Goal: Task Accomplishment & Management: Complete application form

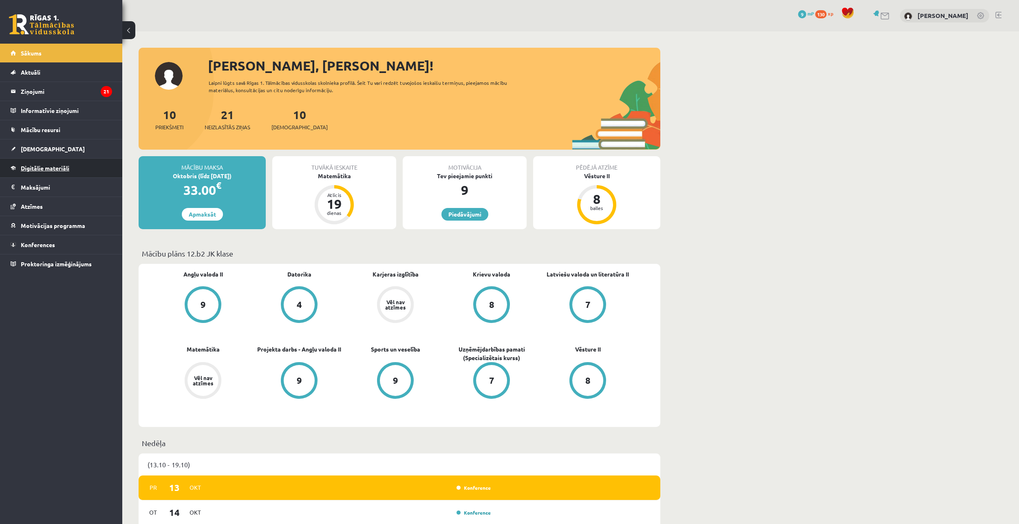
click at [57, 170] on span "Digitālie materiāli" at bounding box center [45, 167] width 49 height 7
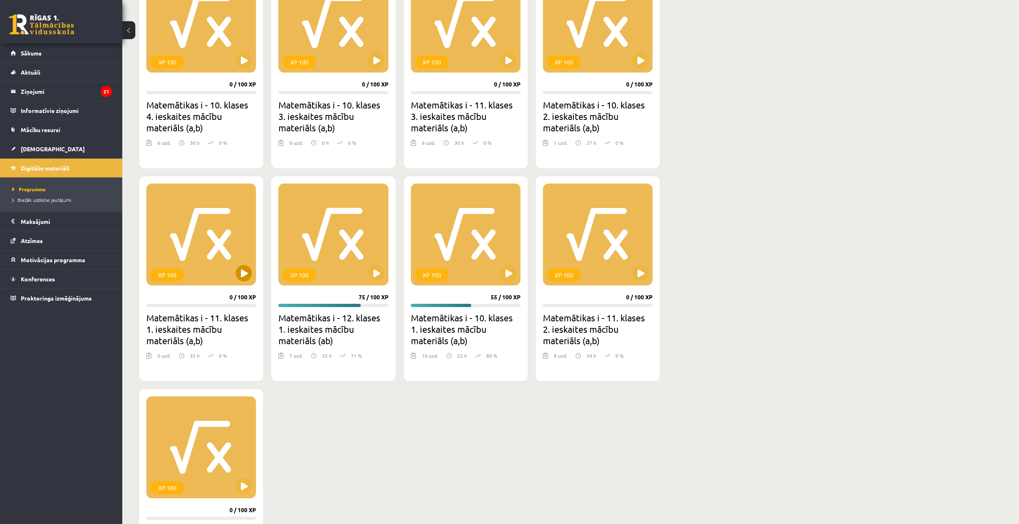
scroll to position [367, 0]
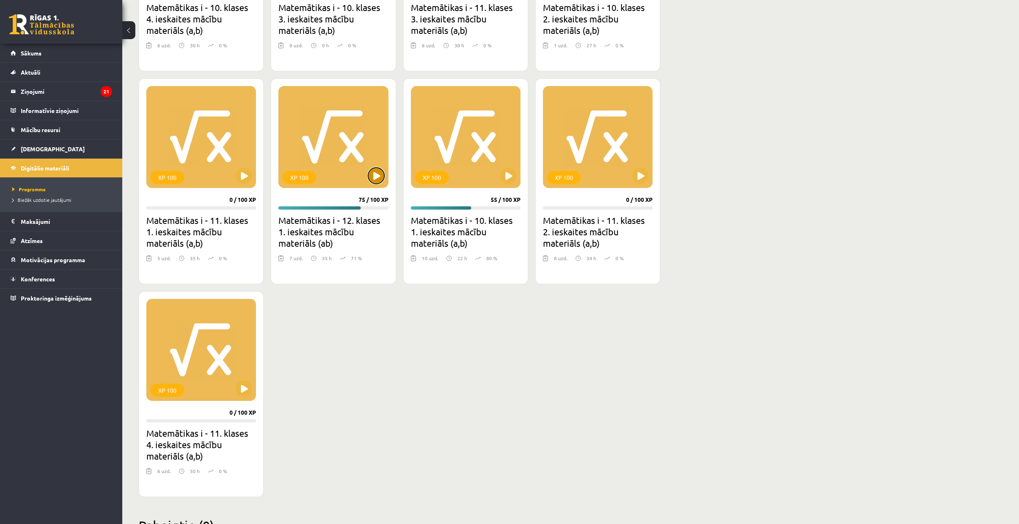
click at [373, 178] on button at bounding box center [376, 176] width 16 height 16
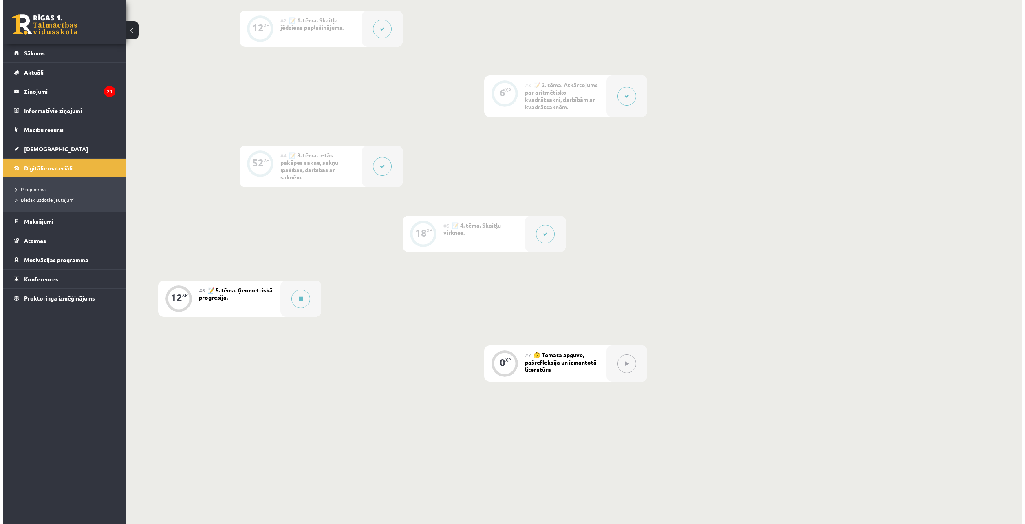
scroll to position [274, 0]
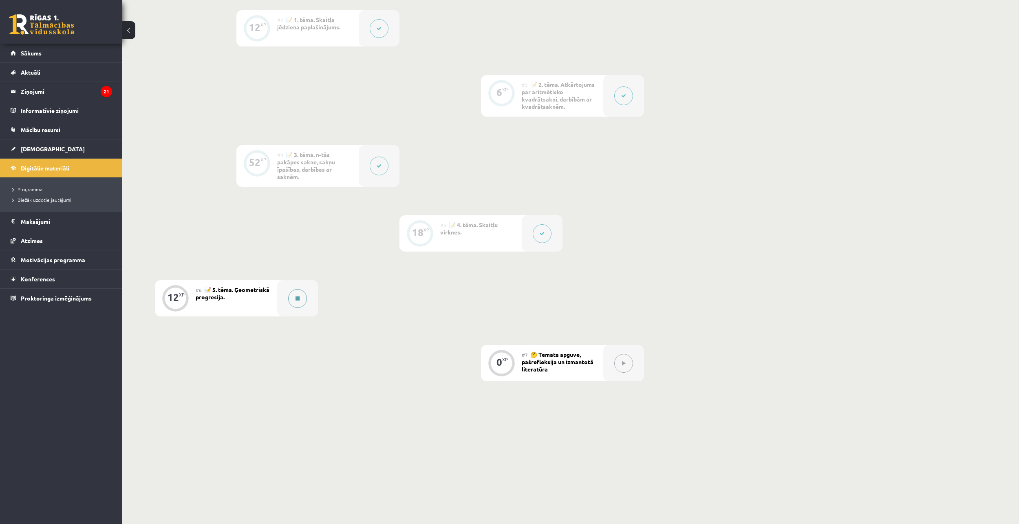
click at [304, 297] on button at bounding box center [297, 298] width 19 height 19
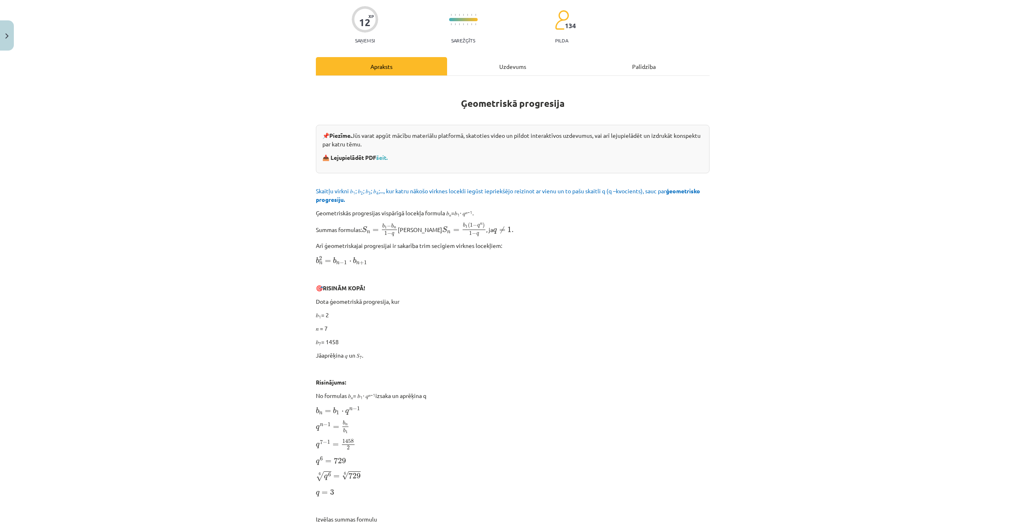
scroll to position [0, 0]
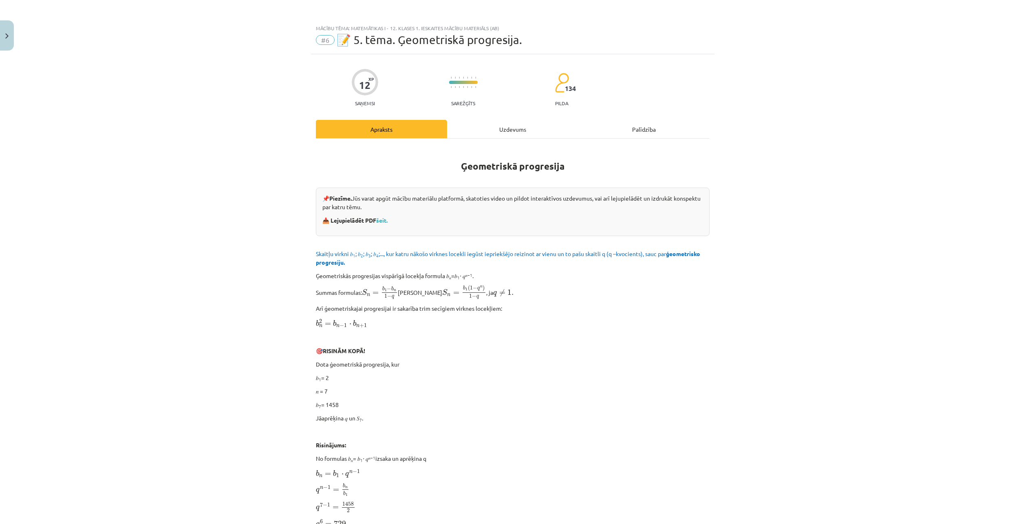
click at [508, 134] on div "Uzdevums" at bounding box center [512, 129] width 131 height 18
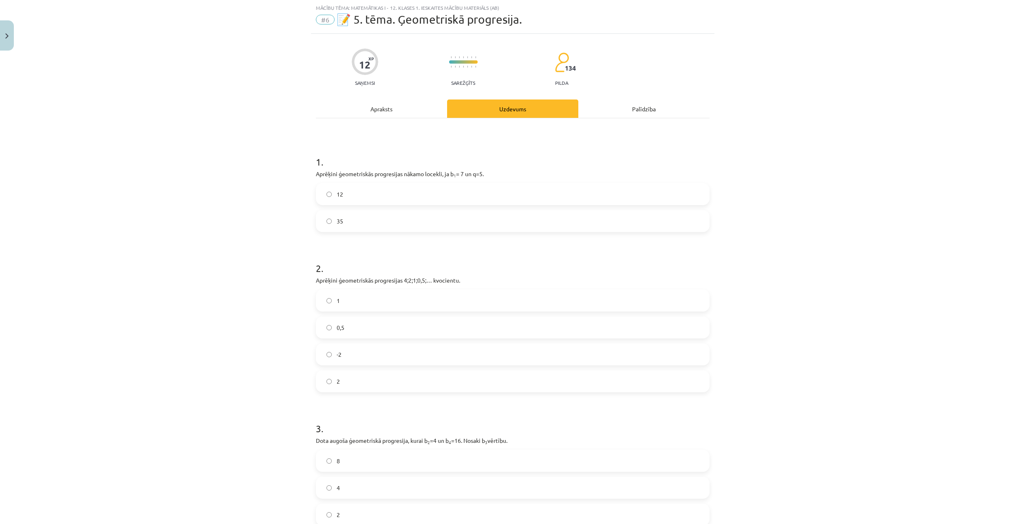
click at [323, 194] on label "12" at bounding box center [513, 194] width 392 height 20
drag, startPoint x: 345, startPoint y: 219, endPoint x: 338, endPoint y: 214, distance: 8.6
click at [341, 216] on label "35" at bounding box center [513, 221] width 392 height 20
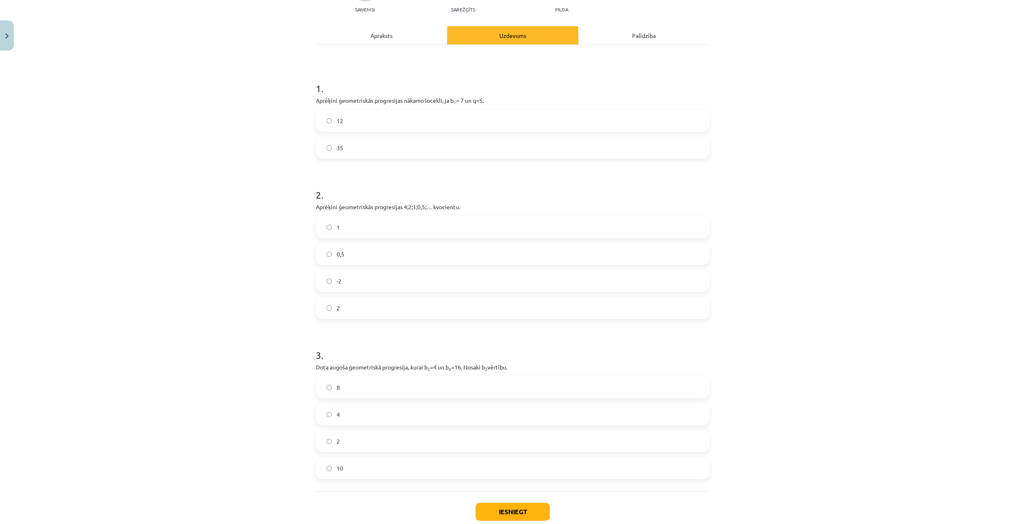
scroll to position [102, 0]
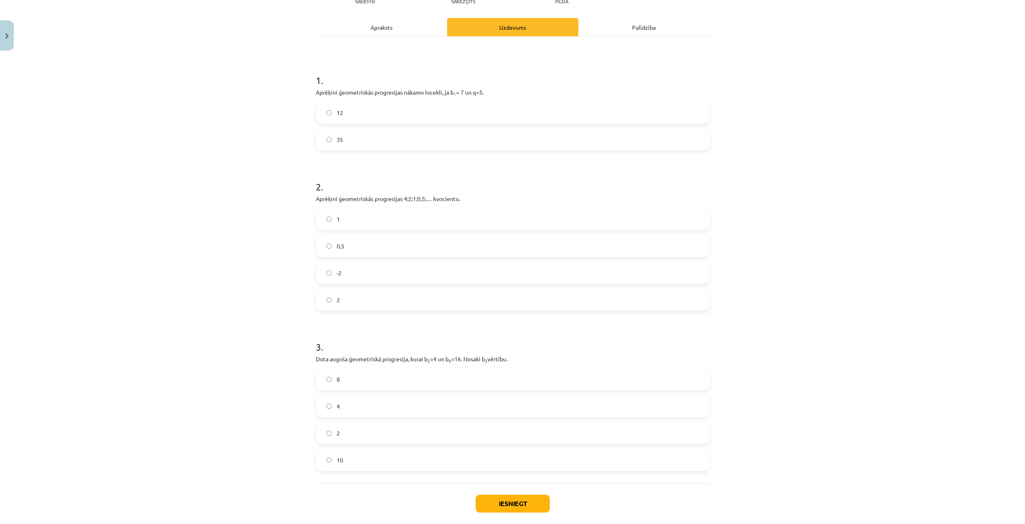
click at [328, 251] on label "0,5" at bounding box center [513, 246] width 392 height 20
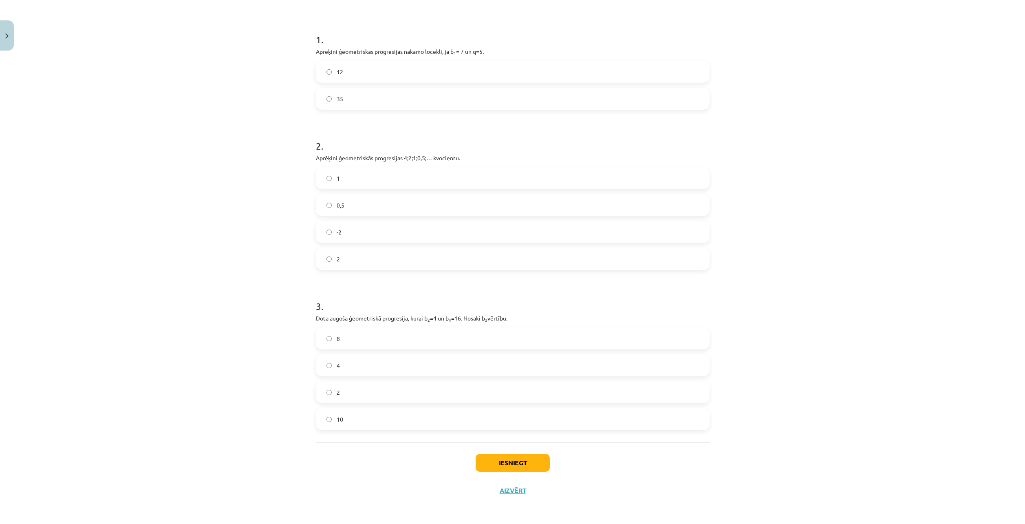
scroll to position [143, 0]
click at [349, 344] on label "8" at bounding box center [513, 337] width 392 height 20
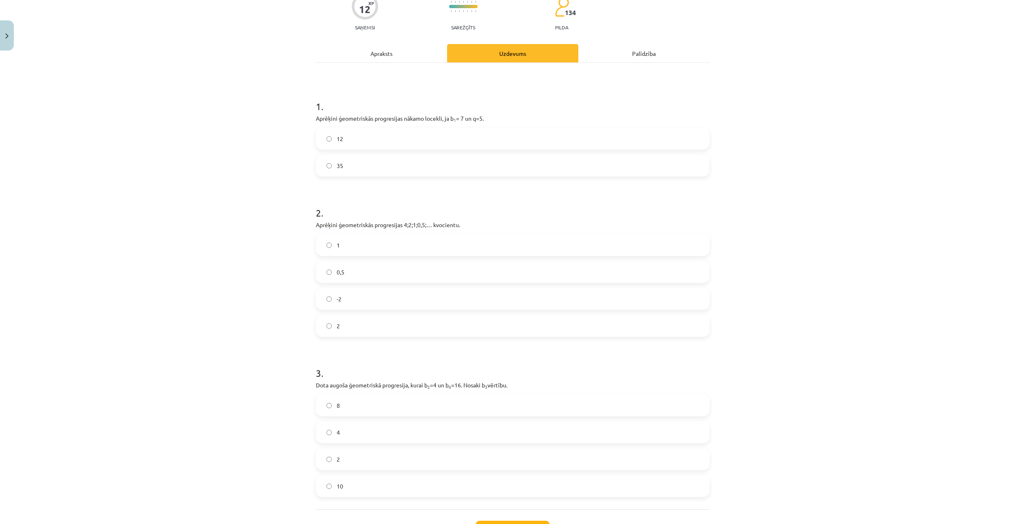
scroll to position [0, 0]
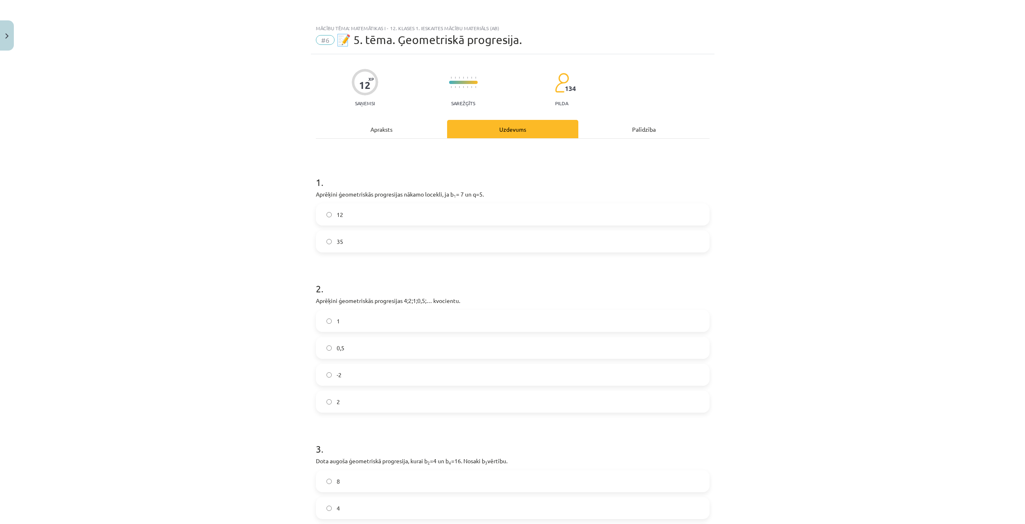
click at [402, 135] on div "Apraksts" at bounding box center [381, 129] width 131 height 18
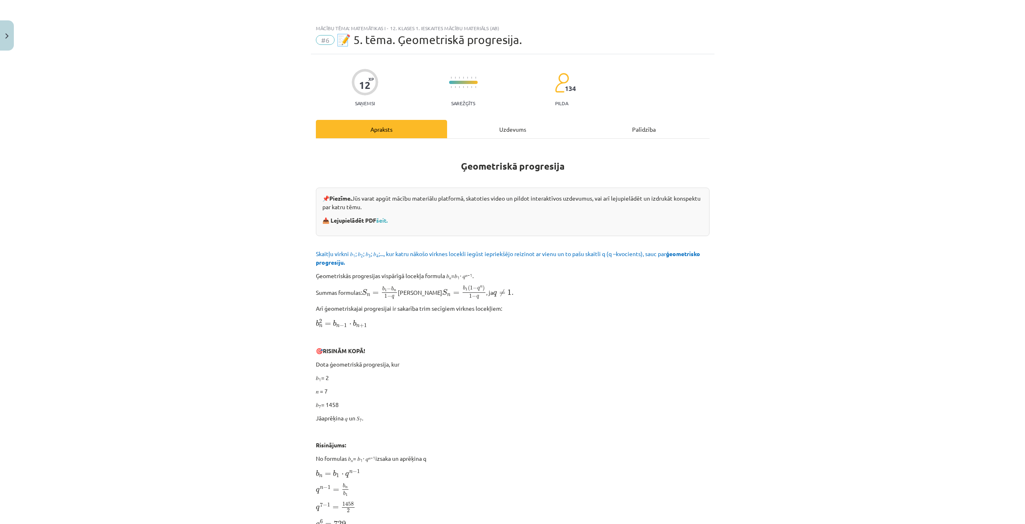
click at [483, 124] on div "Uzdevums" at bounding box center [512, 129] width 131 height 18
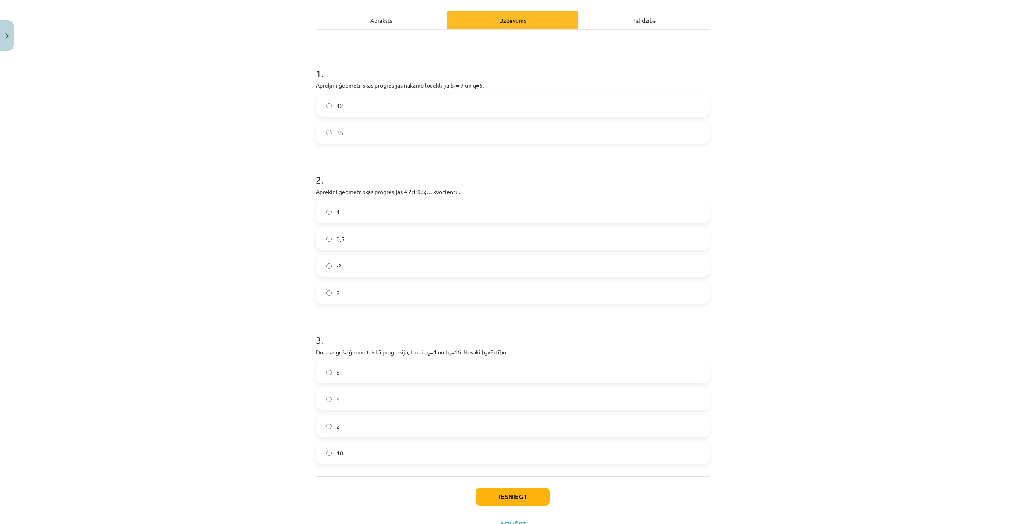
scroll to position [143, 0]
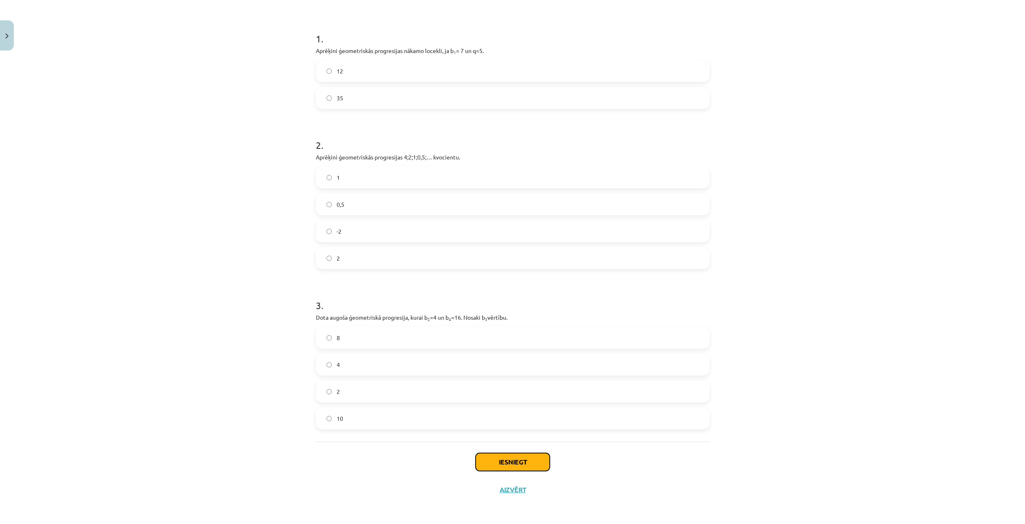
click at [481, 463] on button "Iesniegt" at bounding box center [513, 462] width 74 height 18
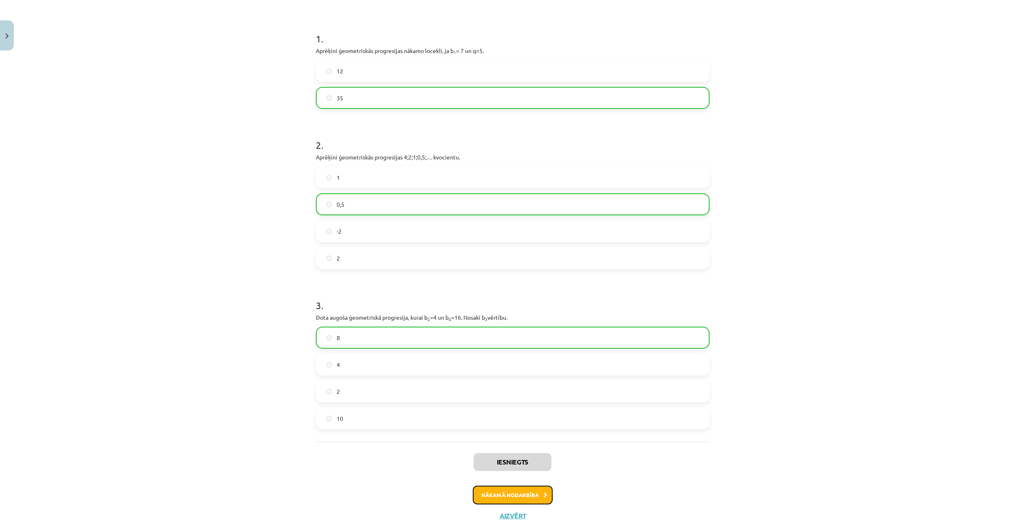
click at [519, 494] on button "Nākamā nodarbība" at bounding box center [513, 494] width 80 height 19
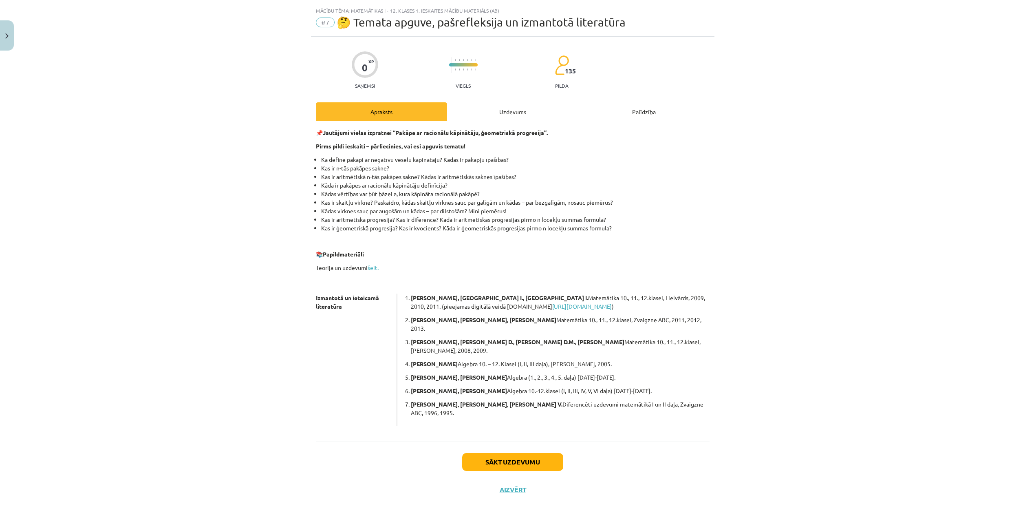
scroll to position [0, 0]
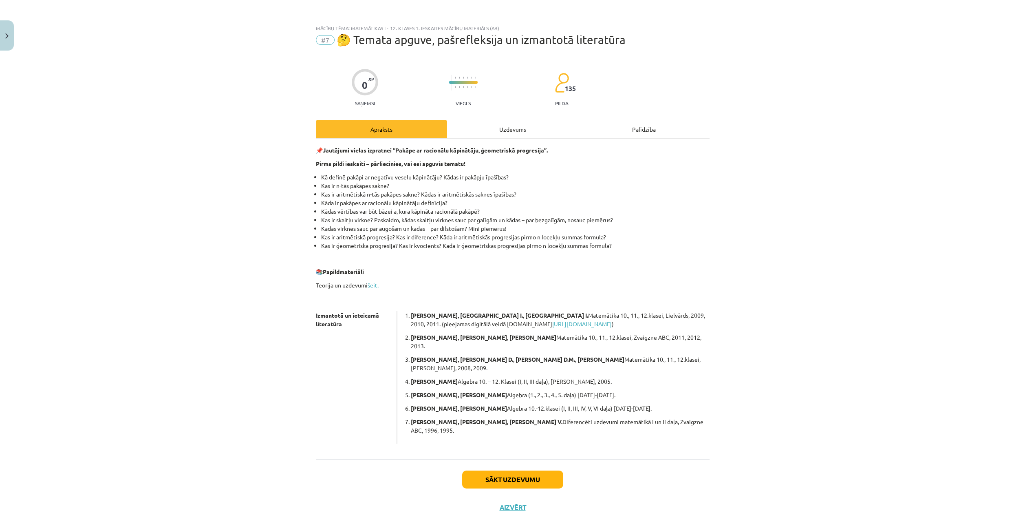
click at [522, 130] on div "Uzdevums" at bounding box center [512, 129] width 131 height 18
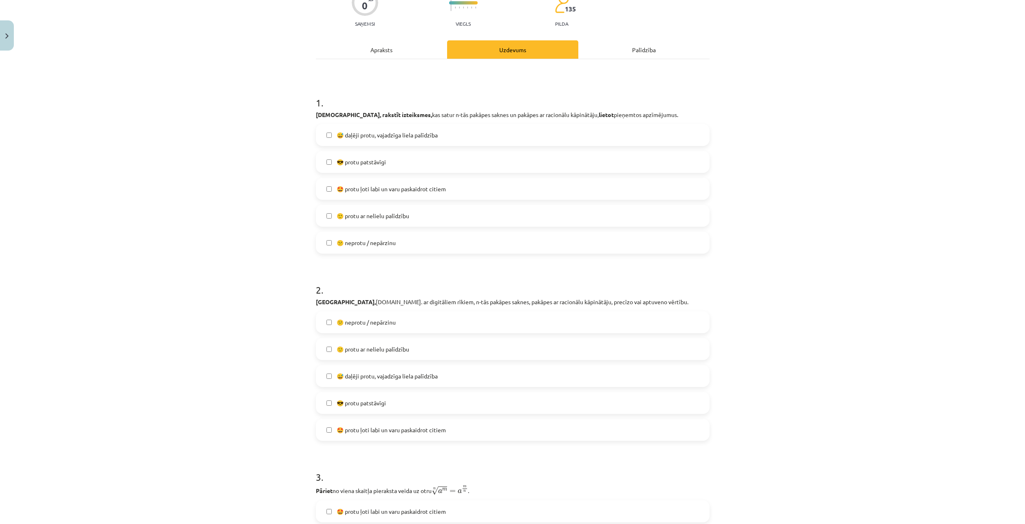
scroll to position [82, 0]
click at [274, 212] on div "Mācību tēma: Matemātikas i - 12. klases 1. ieskaites mācību materiāls (ab) #7 🤔…" at bounding box center [512, 262] width 1025 height 524
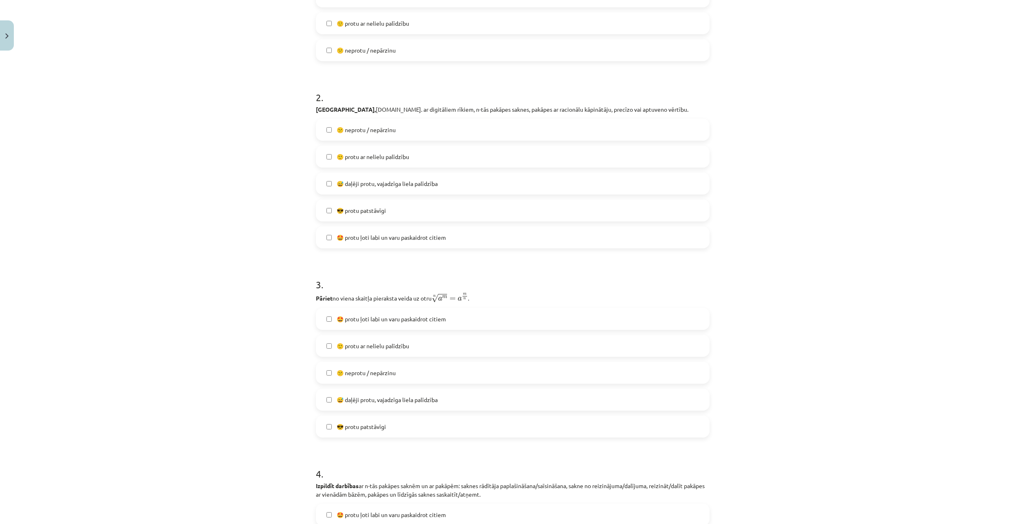
scroll to position [285, 0]
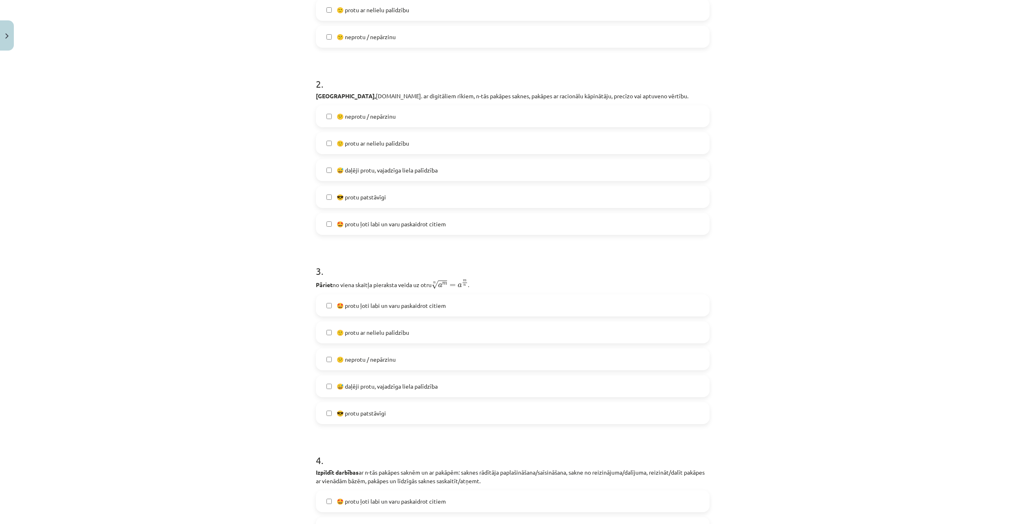
click at [322, 414] on label "😎 protu patstāvīgi" at bounding box center [513, 413] width 392 height 20
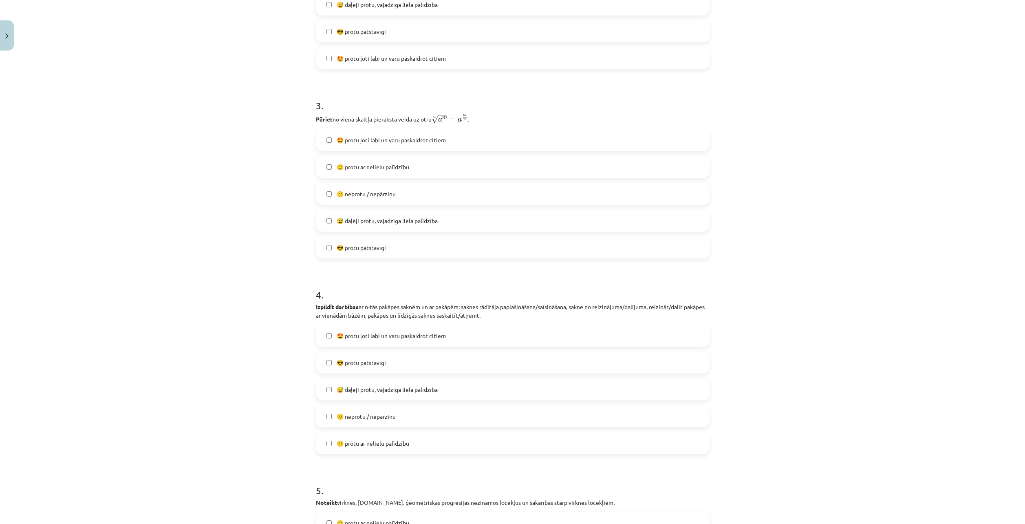
scroll to position [165, 0]
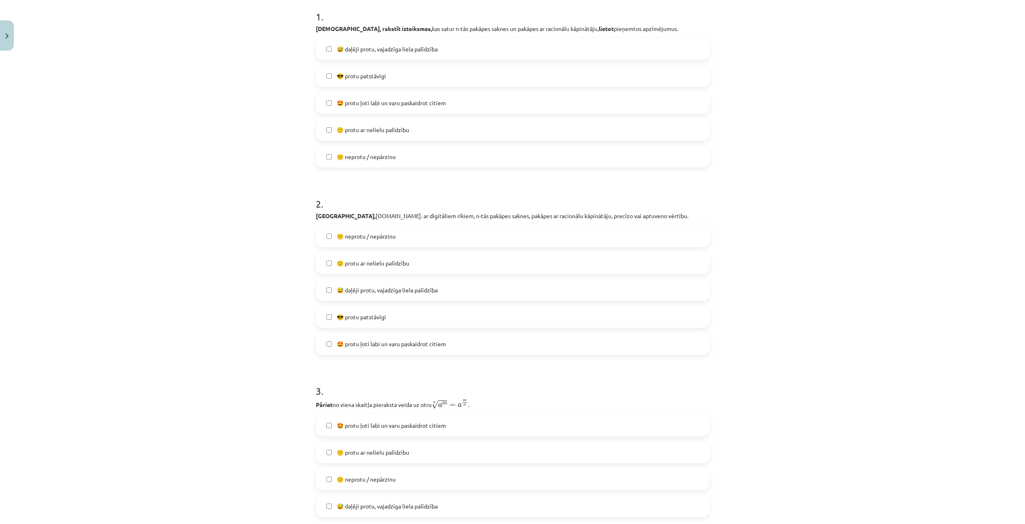
click at [387, 259] on span "🙂 protu ar nelielu palīdzību" at bounding box center [373, 263] width 73 height 9
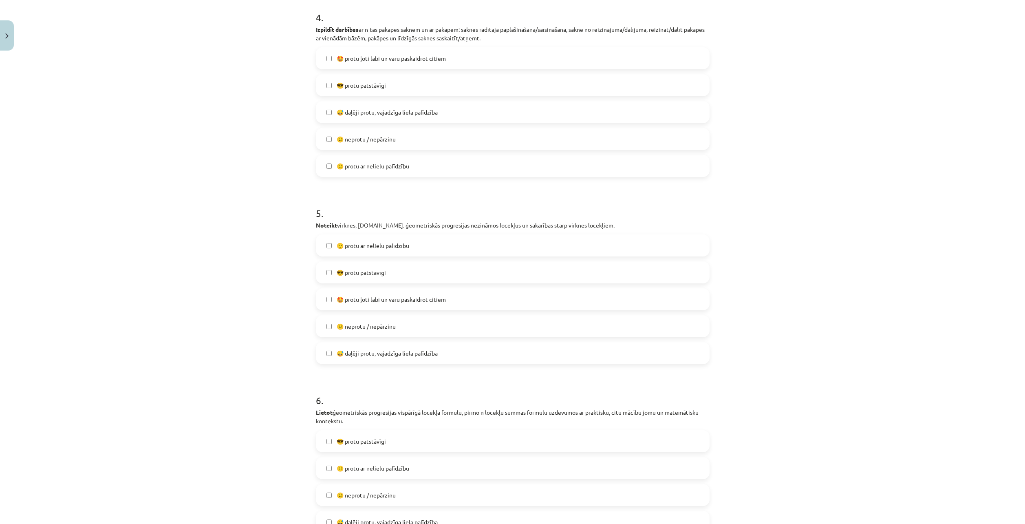
scroll to position [736, 0]
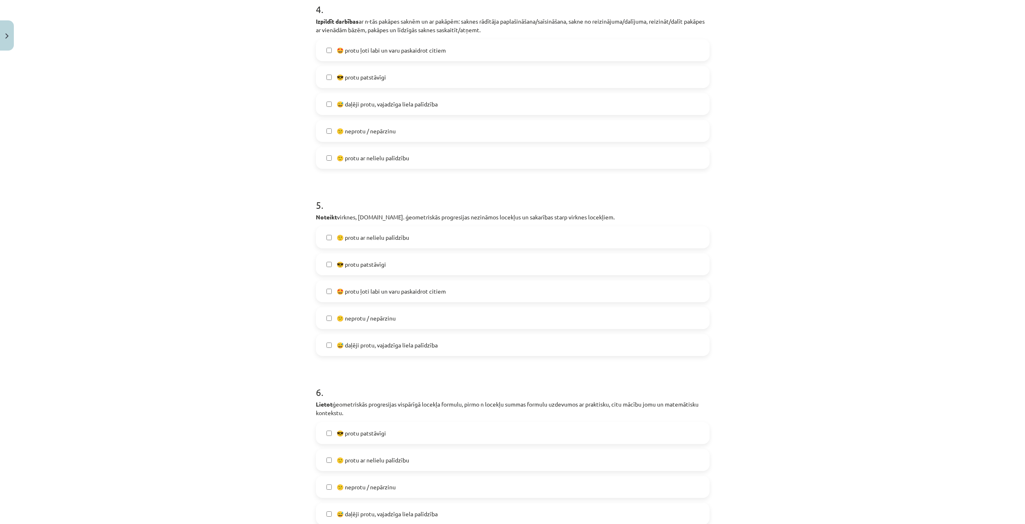
click at [330, 265] on label "😎 protu patstāvīgi" at bounding box center [513, 264] width 392 height 20
click at [344, 246] on label "🙂 protu ar nelielu palīdzību" at bounding box center [513, 237] width 392 height 20
click at [321, 271] on label "😎 protu patstāvīgi" at bounding box center [513, 264] width 392 height 20
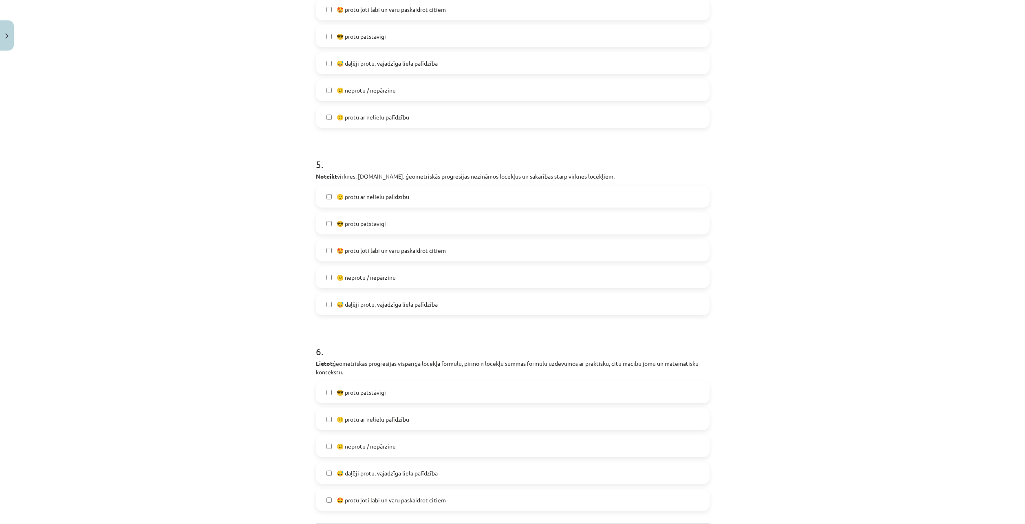
scroll to position [858, 0]
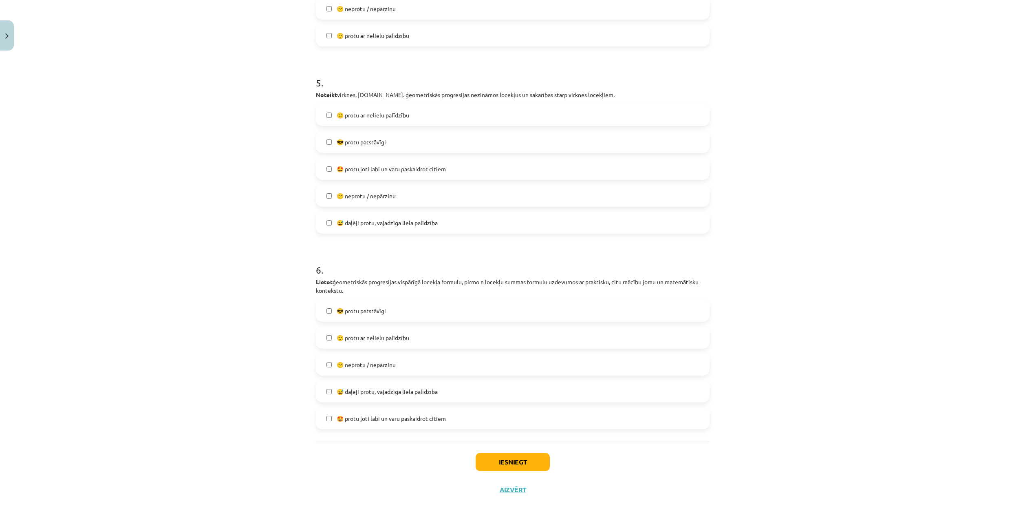
click at [340, 341] on span "🙂 protu ar nelielu palīdzību" at bounding box center [373, 337] width 73 height 9
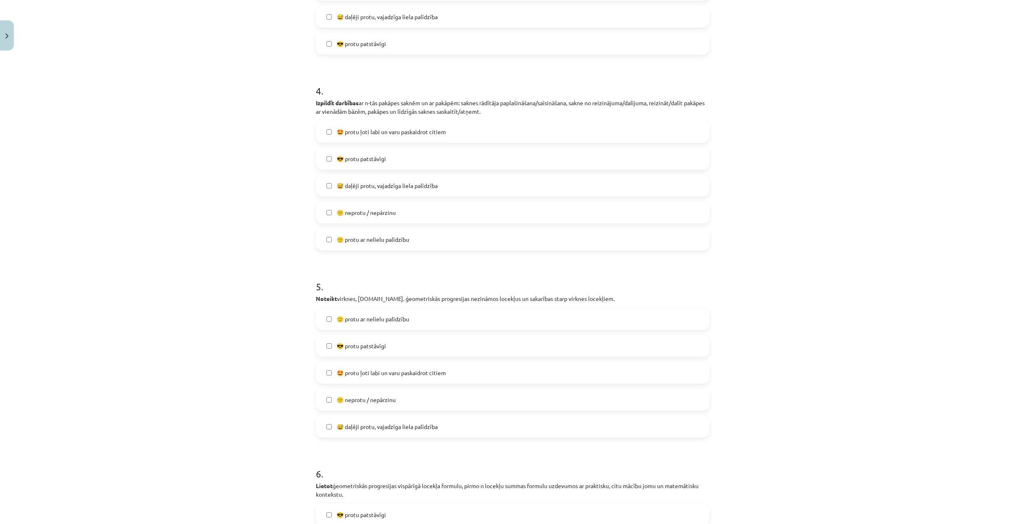
click at [369, 157] on span "😎 protu patstāvīgi" at bounding box center [361, 158] width 49 height 9
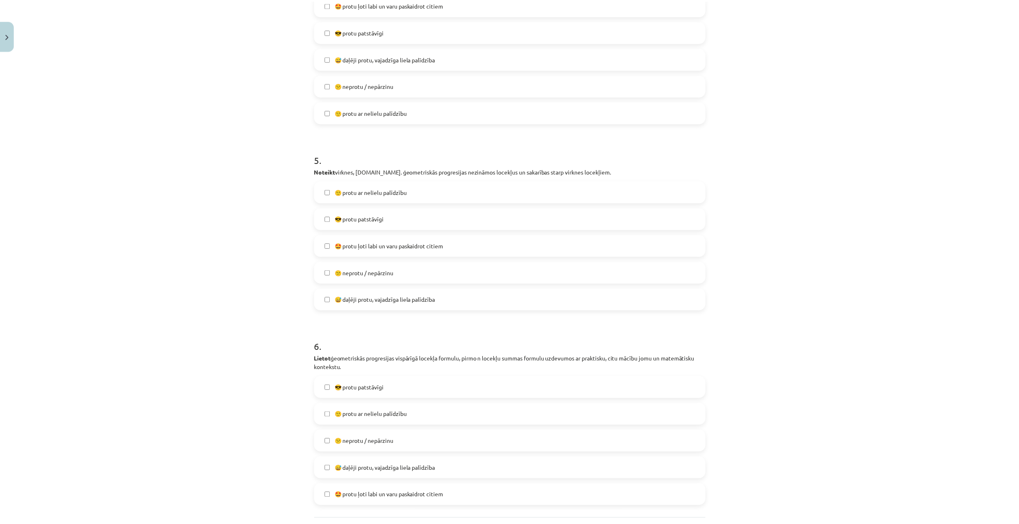
scroll to position [858, 0]
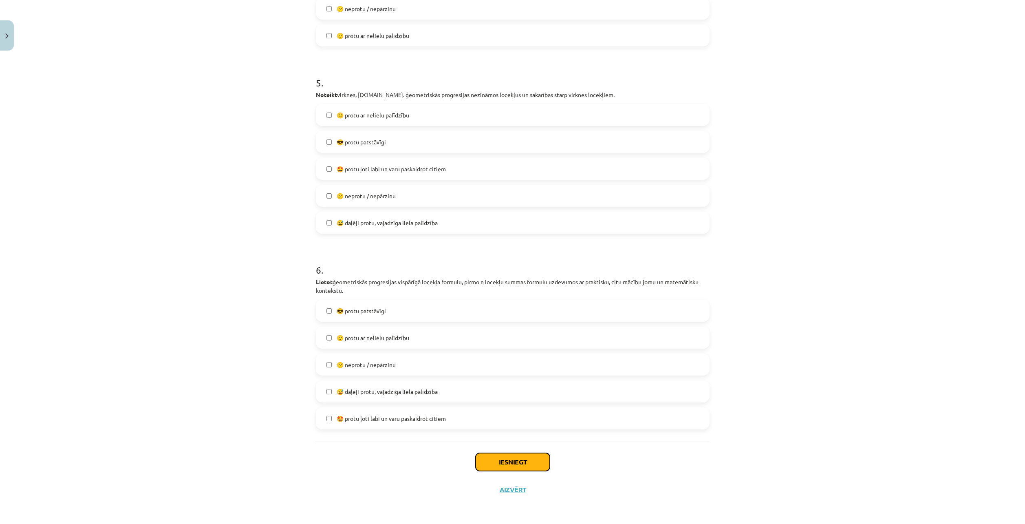
click at [516, 455] on button "Iesniegt" at bounding box center [513, 462] width 74 height 18
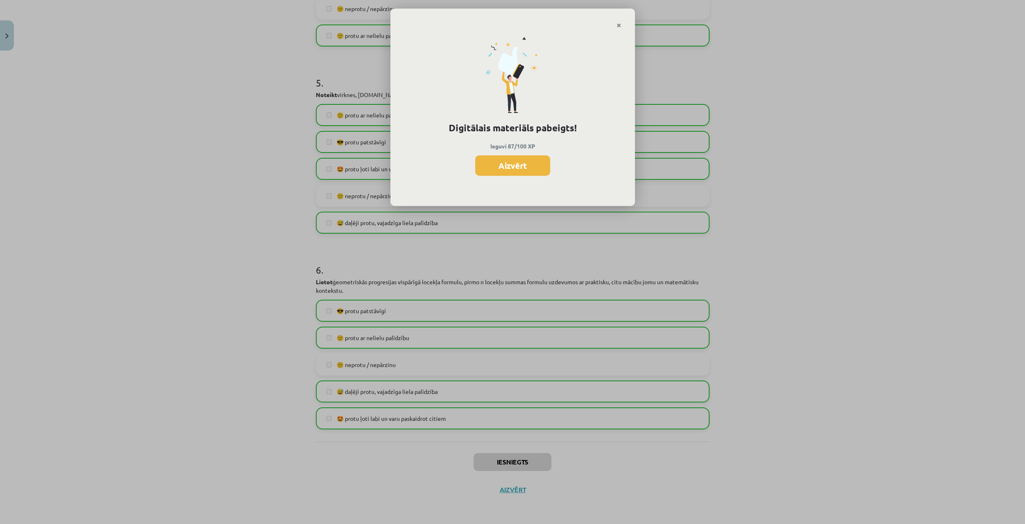
click at [526, 164] on button "Aizvērt" at bounding box center [512, 165] width 75 height 20
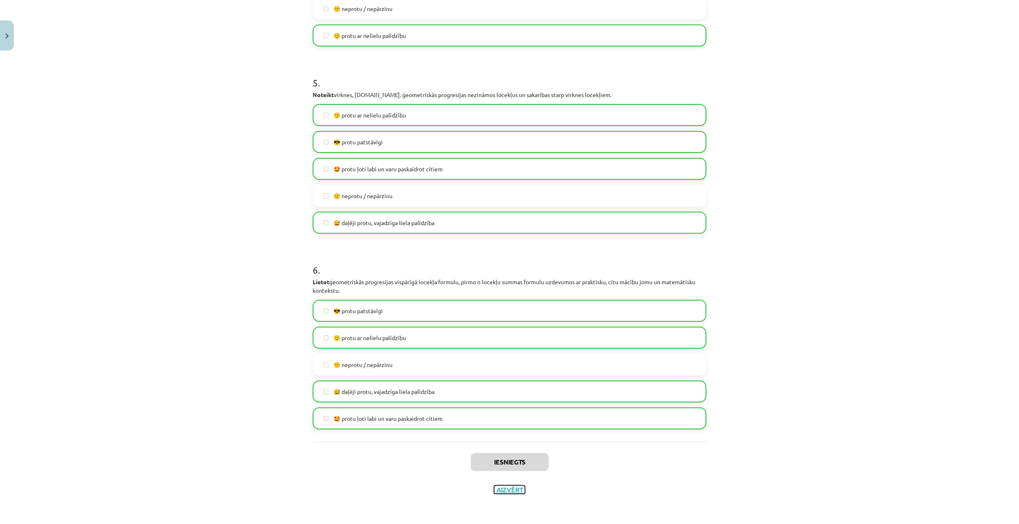
click at [509, 492] on button "Aizvērt" at bounding box center [509, 489] width 31 height 8
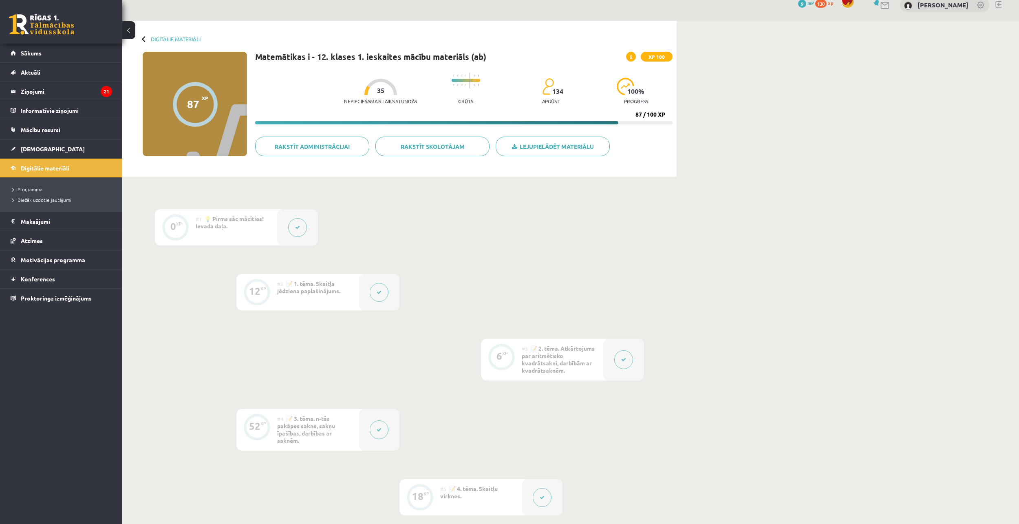
scroll to position [0, 0]
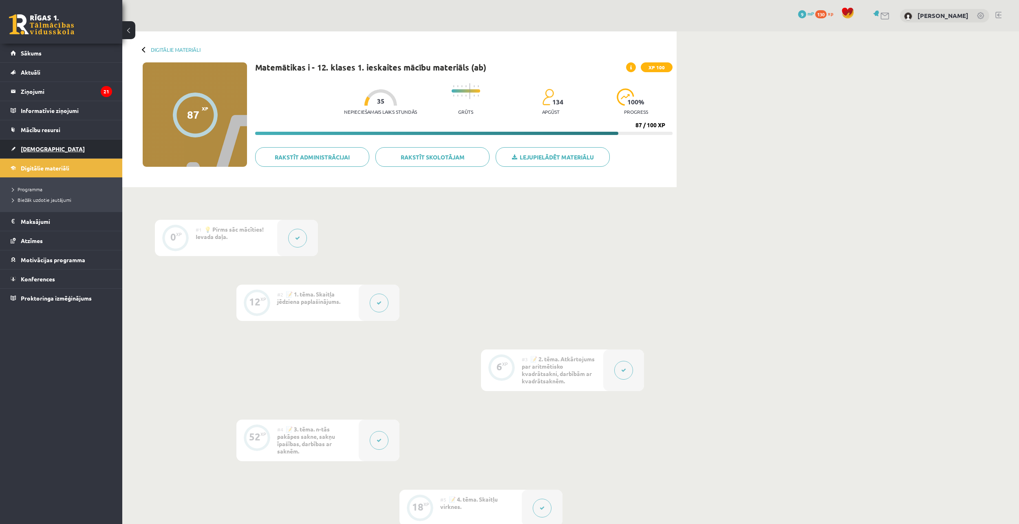
click at [78, 148] on link "[DEMOGRAPHIC_DATA]" at bounding box center [62, 148] width 102 height 19
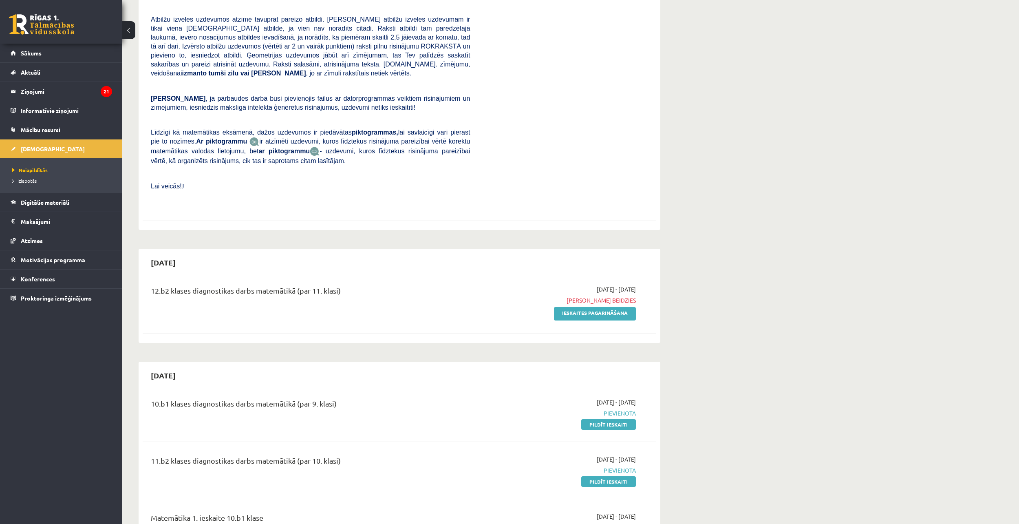
scroll to position [204, 0]
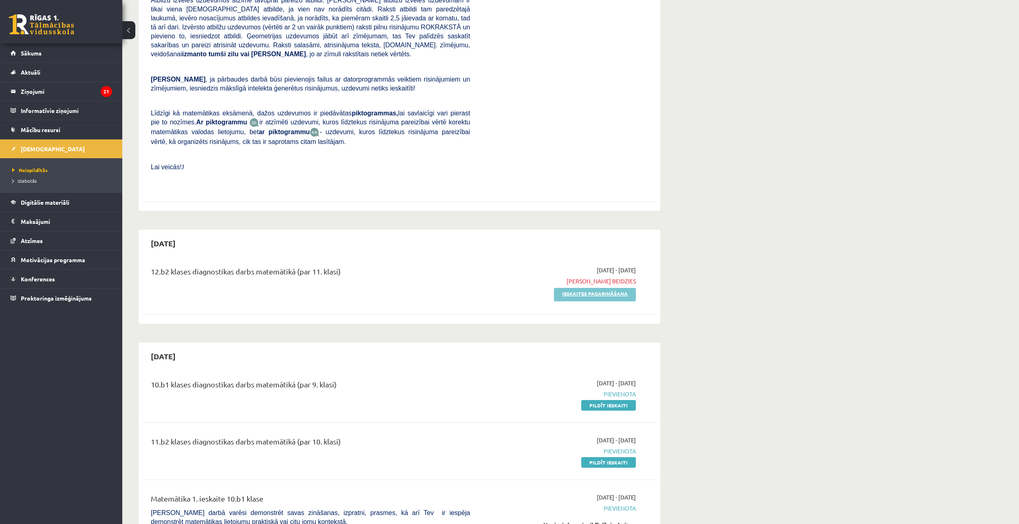
click at [622, 288] on link "Ieskaites pagarināšana" at bounding box center [595, 294] width 82 height 13
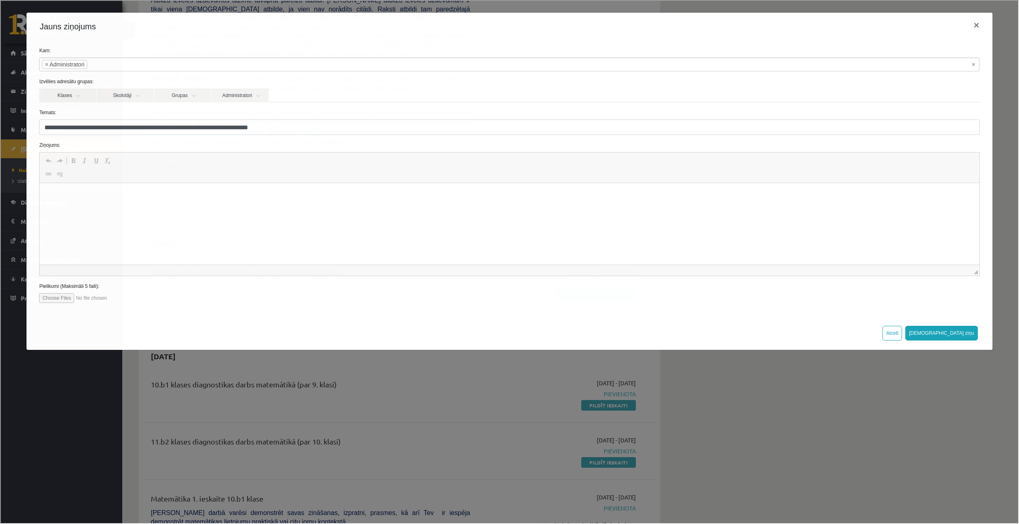
scroll to position [0, 0]
click at [406, 375] on div "**********" at bounding box center [508, 261] width 1017 height 522
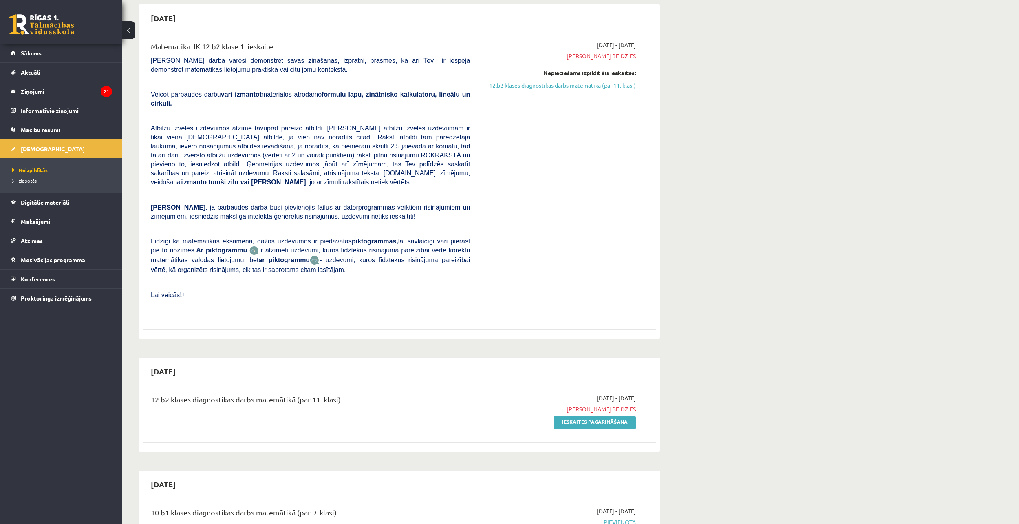
scroll to position [82, 0]
